Goal: Task Accomplishment & Management: Manage account settings

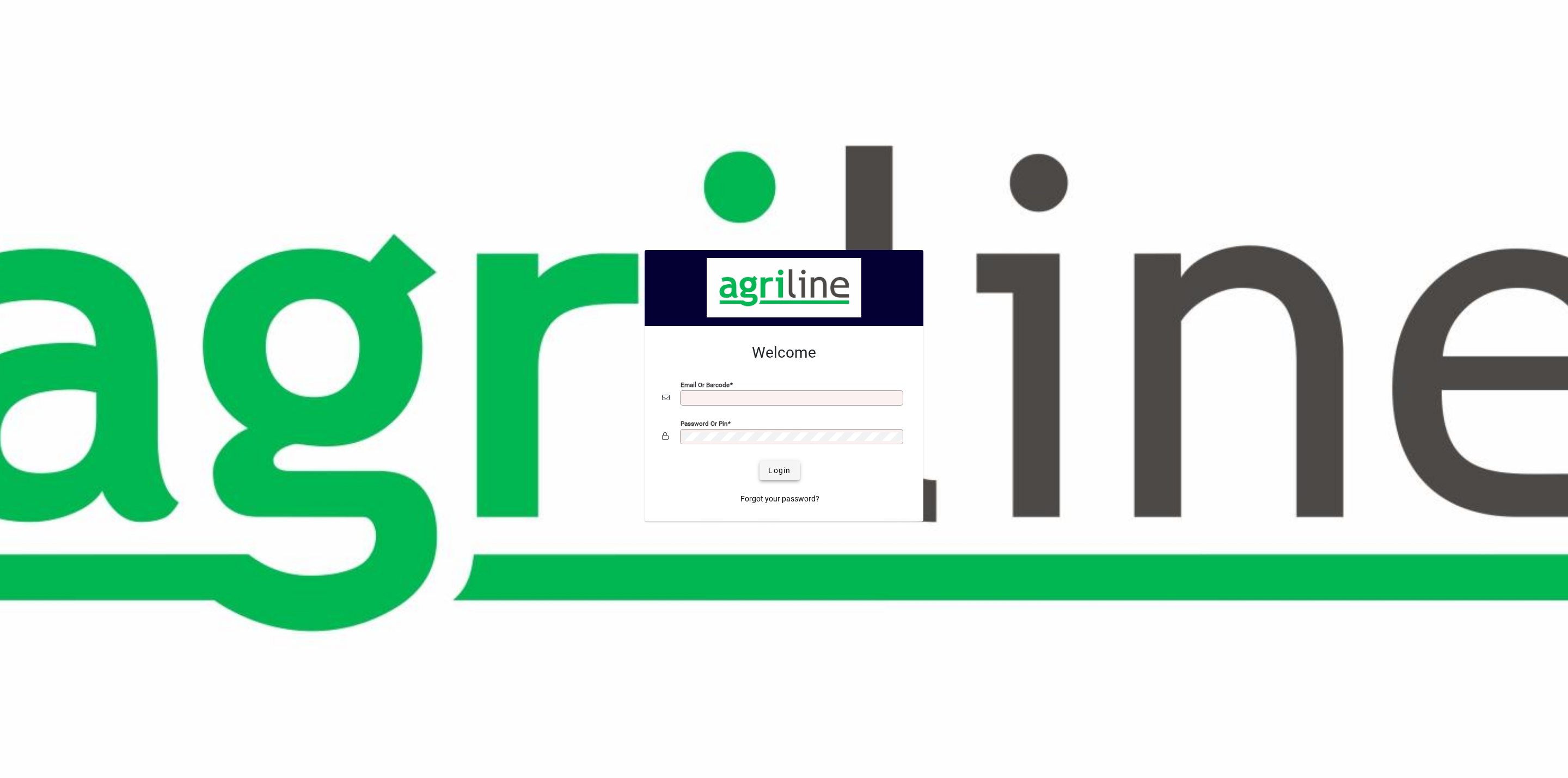
type input "**********"
click at [774, 477] on span "Login" at bounding box center [779, 471] width 23 height 12
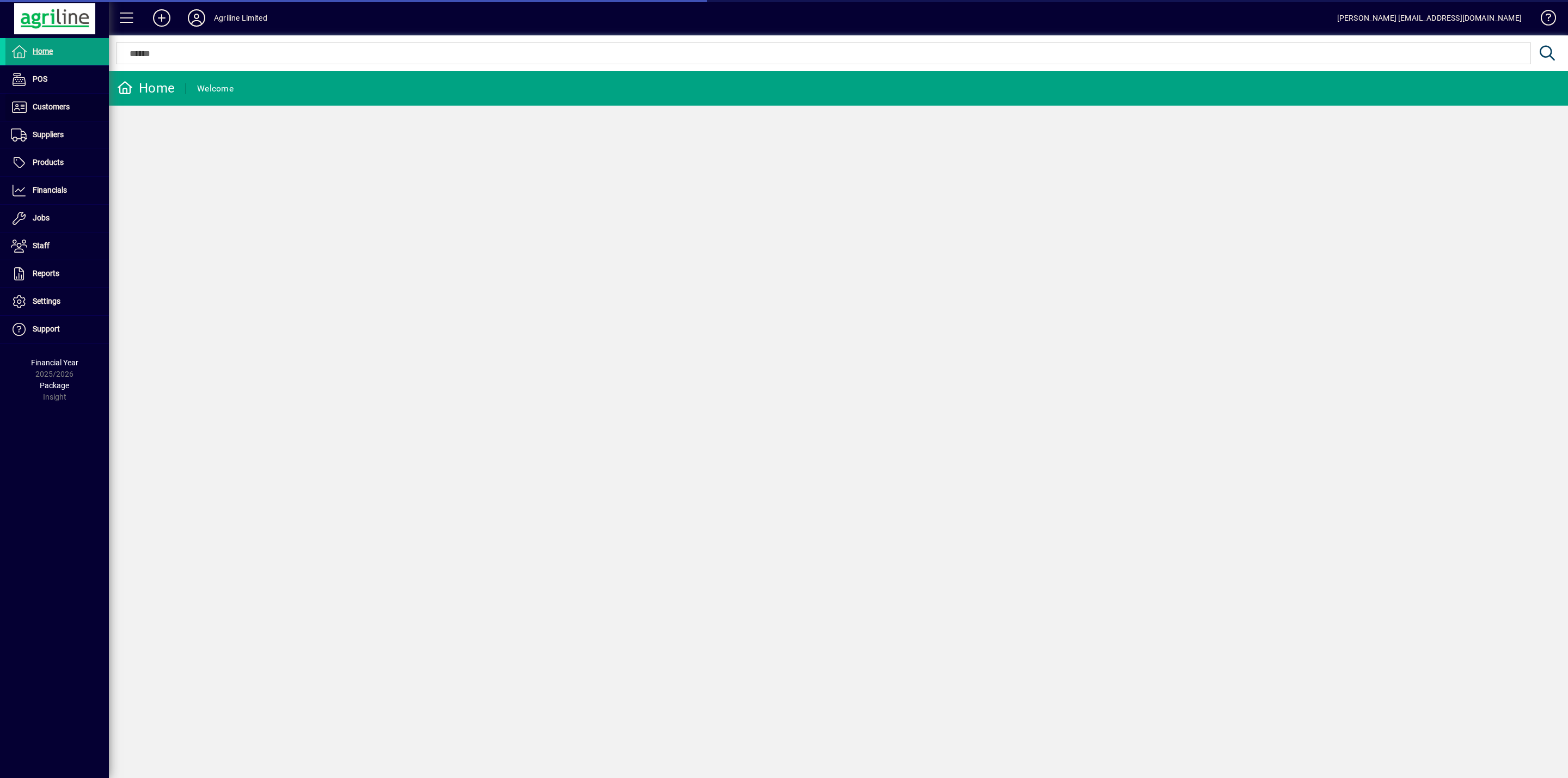
click at [38, 99] on span at bounding box center [57, 107] width 103 height 26
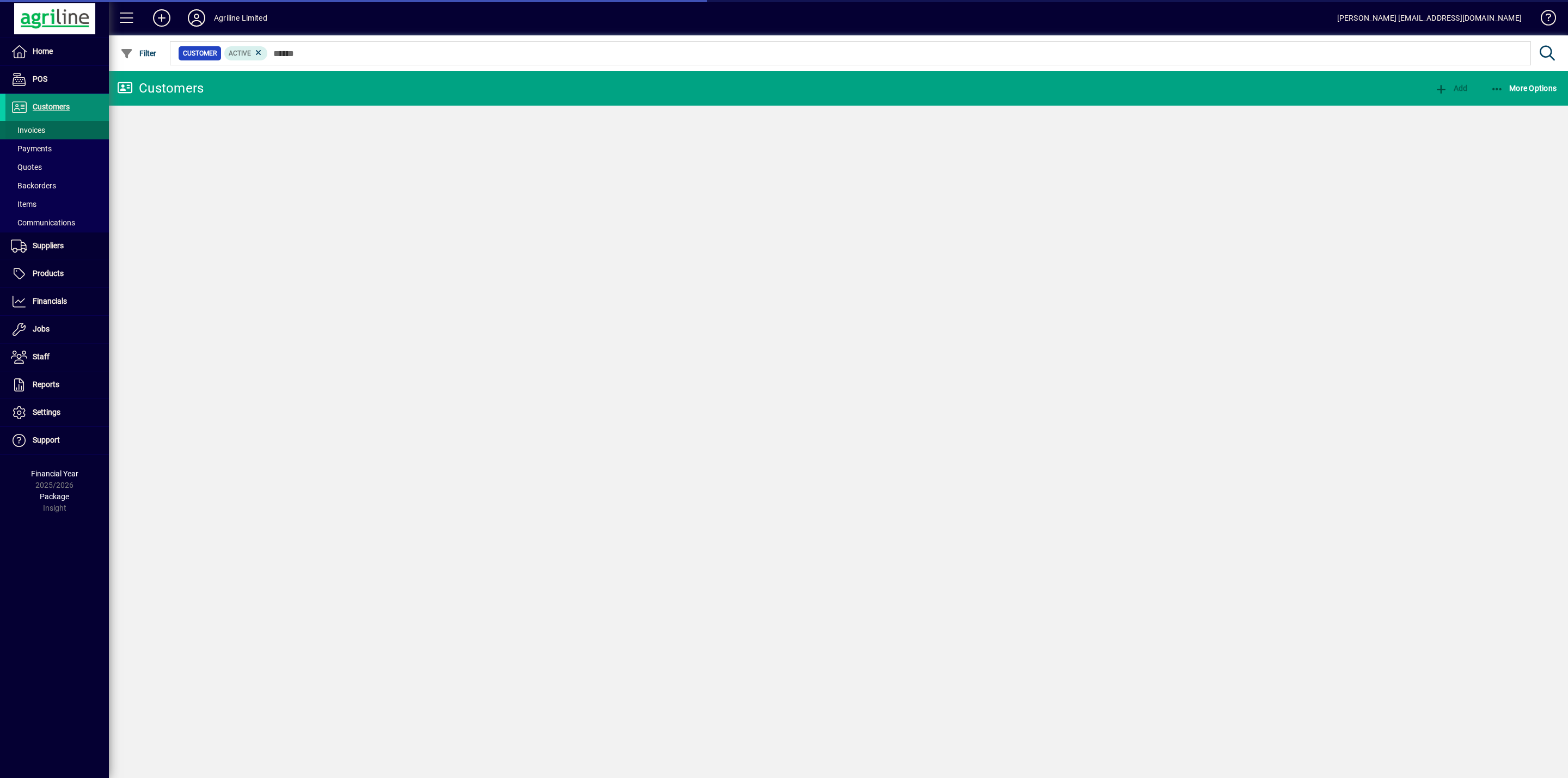
drag, startPoint x: 51, startPoint y: 106, endPoint x: 47, endPoint y: 134, distance: 28.3
click at [52, 105] on span "Customers" at bounding box center [51, 107] width 37 height 9
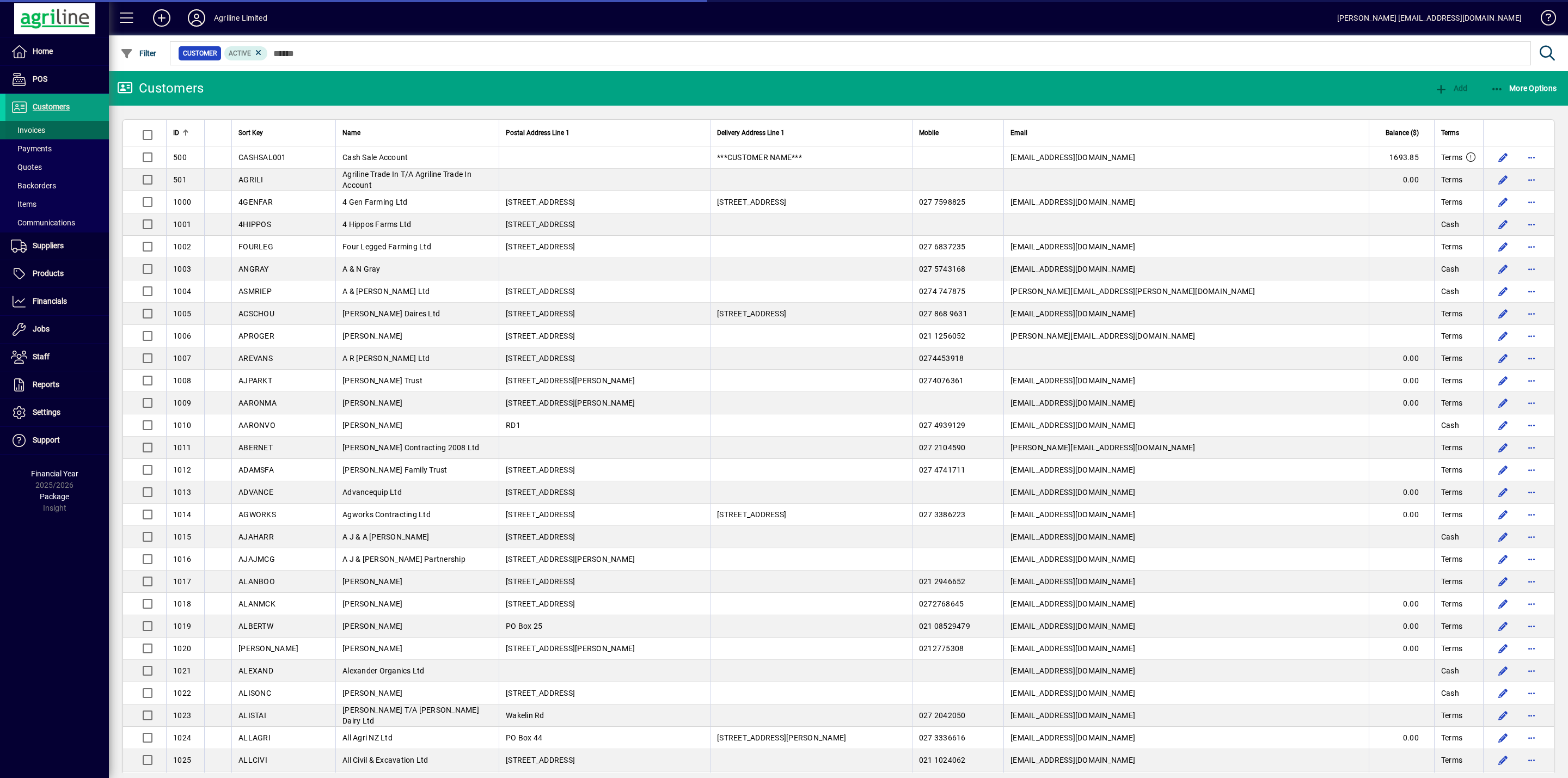
click at [47, 134] on span at bounding box center [57, 130] width 103 height 26
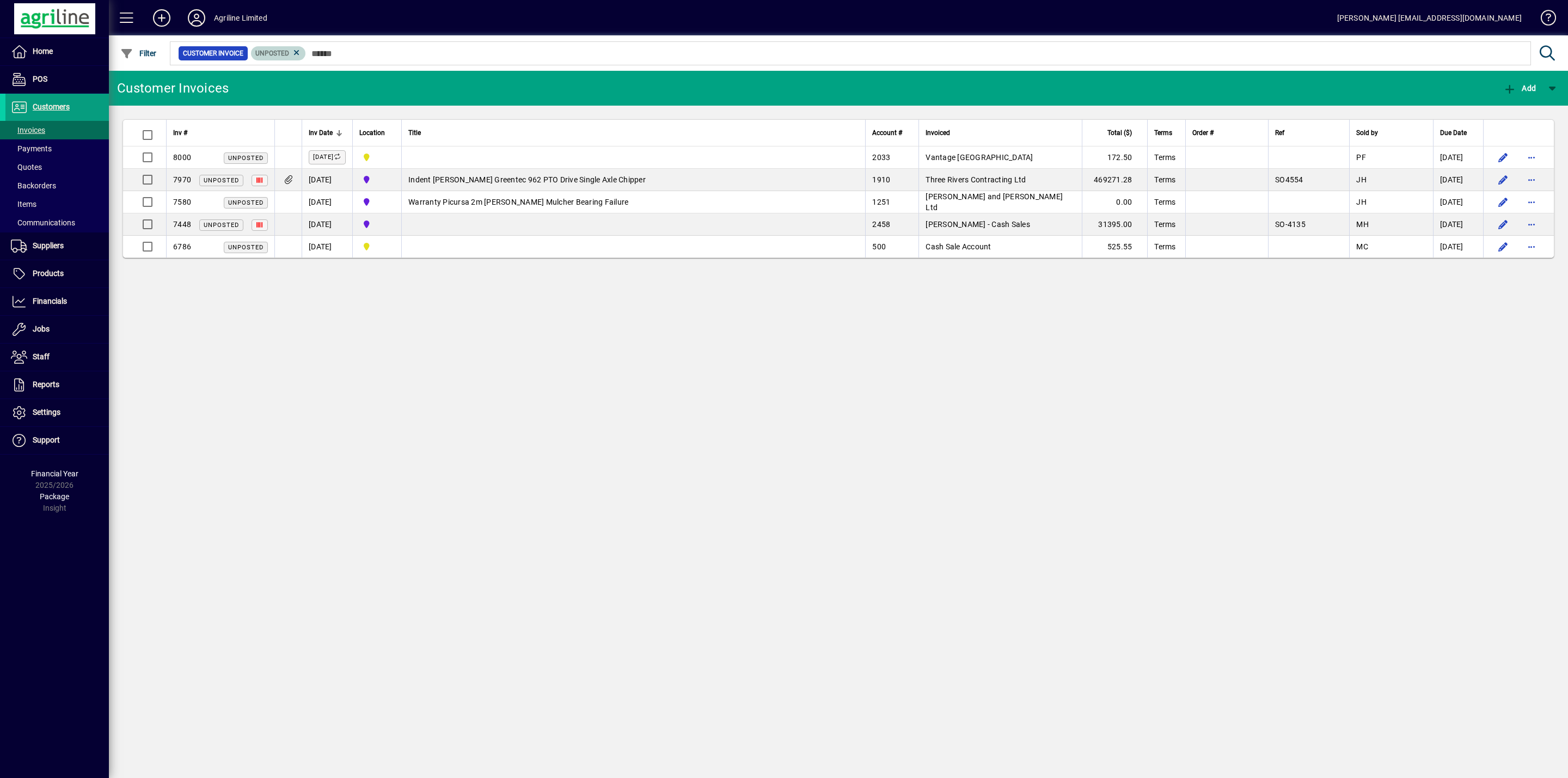
click at [294, 51] on icon at bounding box center [296, 53] width 10 height 10
